Goal: Task Accomplishment & Management: Manage account settings

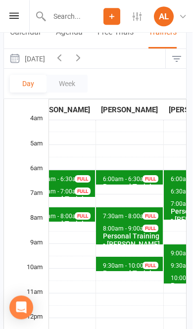
scroll to position [92, 1]
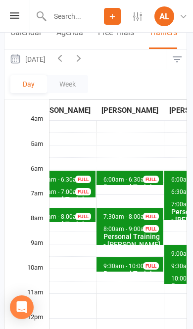
click at [84, 52] on icon "button" at bounding box center [78, 57] width 11 height 11
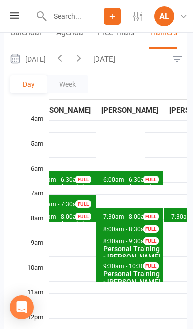
click at [138, 171] on span "6:00am - 6:30am Personal Training - Will Kahler FULL" at bounding box center [129, 178] width 67 height 14
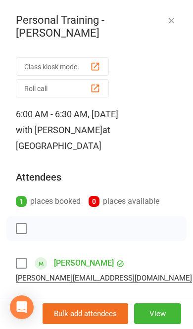
click at [166, 312] on button "View" at bounding box center [157, 313] width 47 height 21
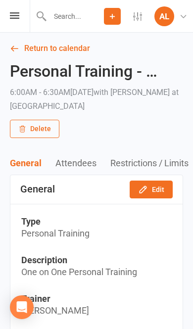
click at [45, 134] on button "Delete" at bounding box center [34, 129] width 49 height 18
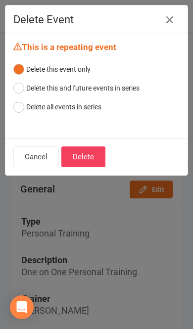
click at [103, 149] on button "Delete" at bounding box center [83, 156] width 44 height 21
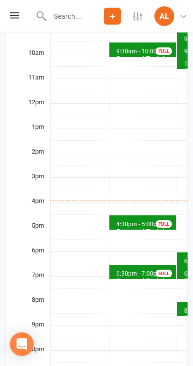
scroll to position [321, 0]
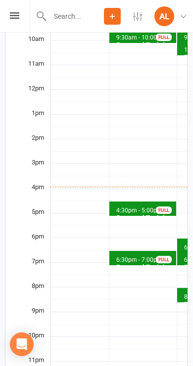
click at [117, 257] on span "6:30pm - 7:00pm" at bounding box center [139, 260] width 47 height 7
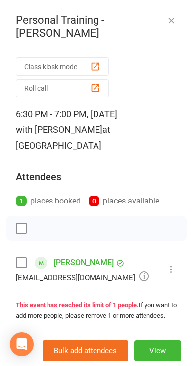
click at [176, 21] on button "button" at bounding box center [171, 20] width 12 height 12
